Goal: Find specific page/section: Find specific page/section

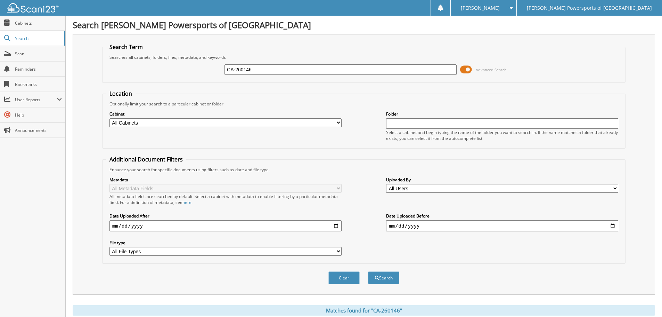
click at [265, 64] on input "CA-260146" at bounding box center [341, 69] width 232 height 10
type input "4008671"
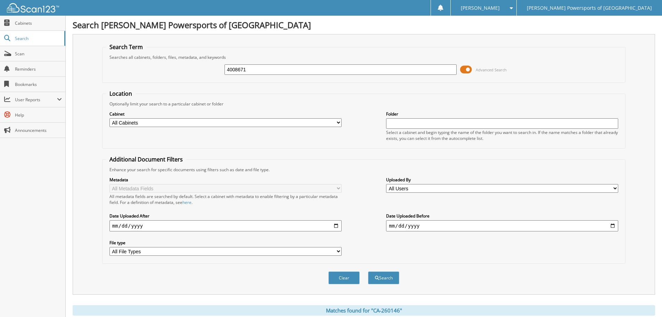
click at [368, 271] on button "Search" at bounding box center [383, 277] width 31 height 13
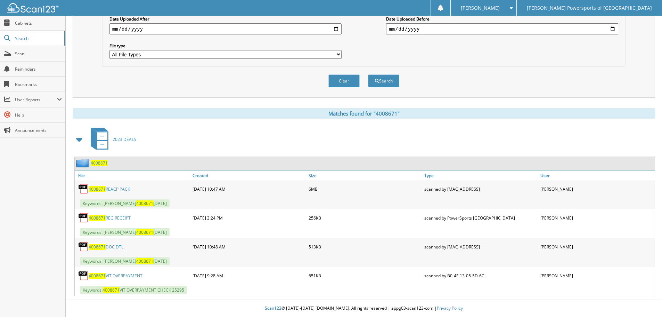
click at [128, 188] on link "4008671 REACP PACK" at bounding box center [109, 189] width 41 height 6
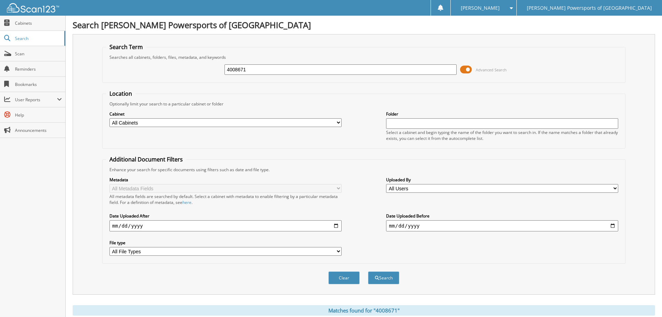
click at [254, 68] on input "4008671" at bounding box center [341, 69] width 232 height 10
